Goal: Task Accomplishment & Management: Manage account settings

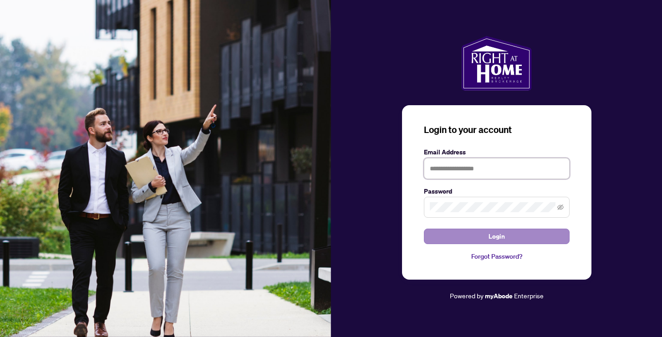
type input "**********"
click at [522, 242] on button "Login" at bounding box center [497, 235] width 146 height 15
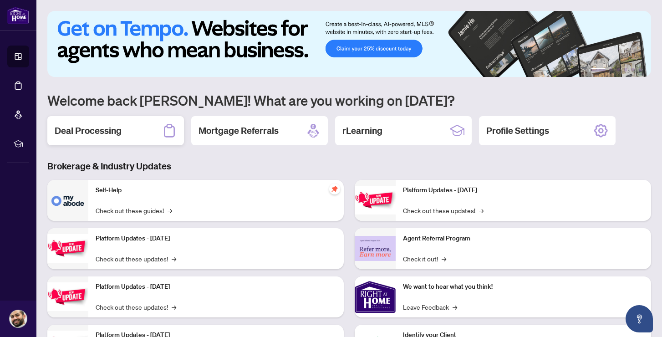
click at [156, 133] on div "Deal Processing" at bounding box center [115, 130] width 137 height 29
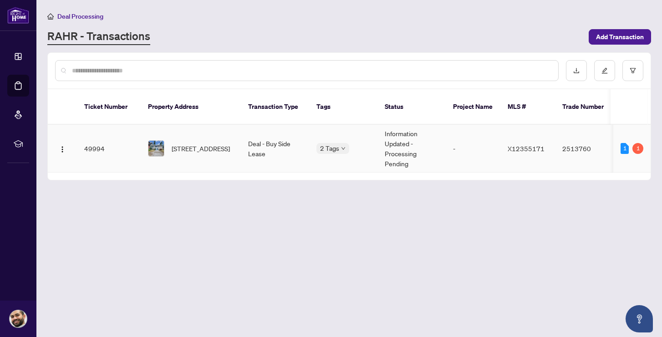
click at [488, 134] on td "-" at bounding box center [473, 149] width 55 height 48
